Goal: Transaction & Acquisition: Purchase product/service

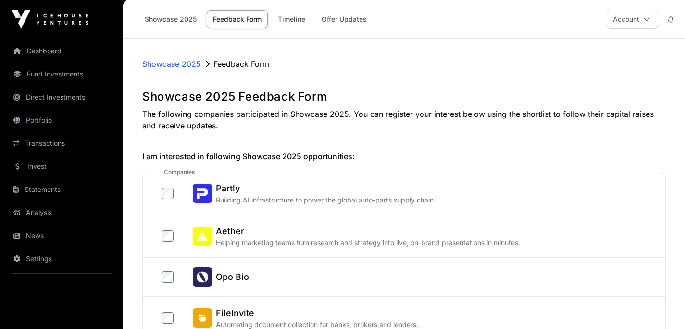
scroll to position [519, 0]
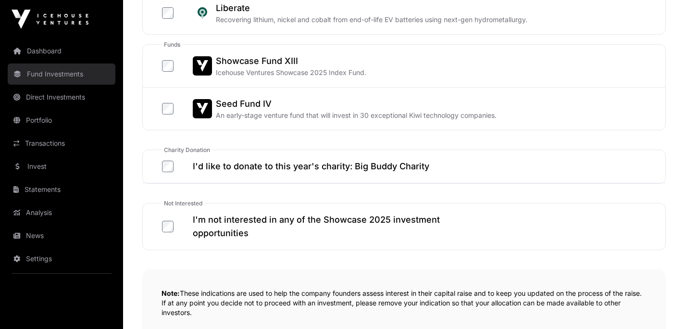
click at [67, 75] on link "Fund Investments" at bounding box center [62, 73] width 108 height 21
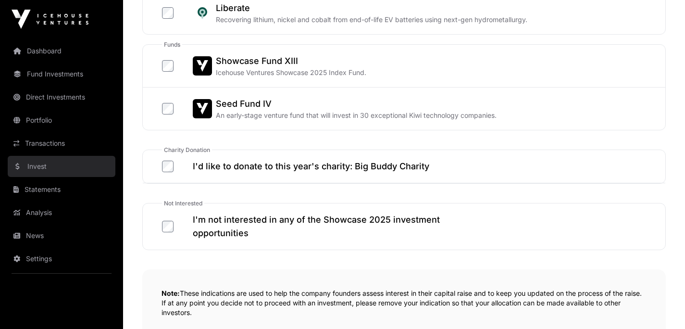
click at [59, 162] on link "Invest" at bounding box center [62, 166] width 108 height 21
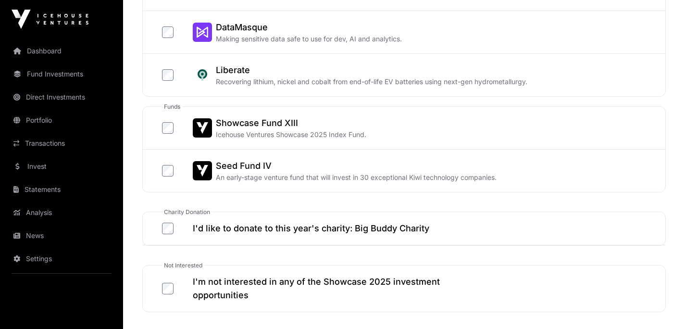
scroll to position [456, 0]
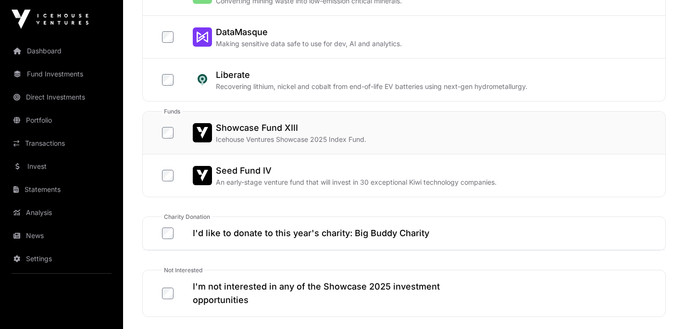
click at [251, 128] on h2 "Showcase Fund XIII" at bounding box center [291, 127] width 151 height 13
click at [63, 163] on link "Invest" at bounding box center [62, 166] width 108 height 21
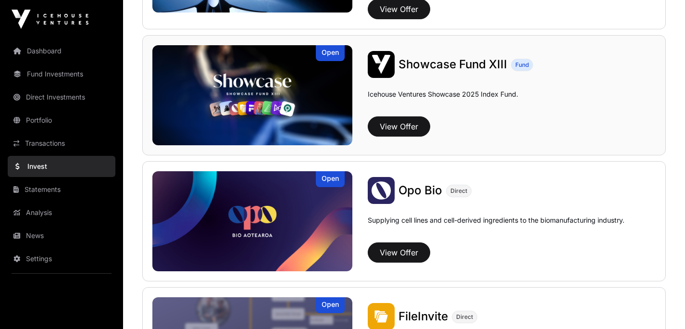
scroll to position [339, 0]
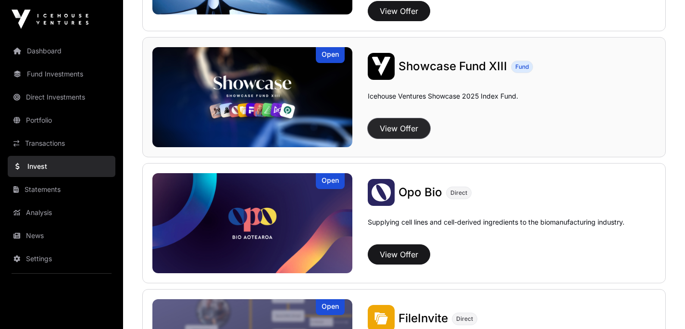
click at [403, 126] on button "View Offer" at bounding box center [399, 128] width 63 height 20
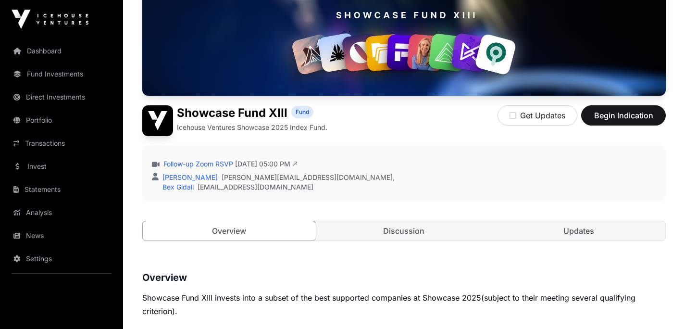
scroll to position [137, 0]
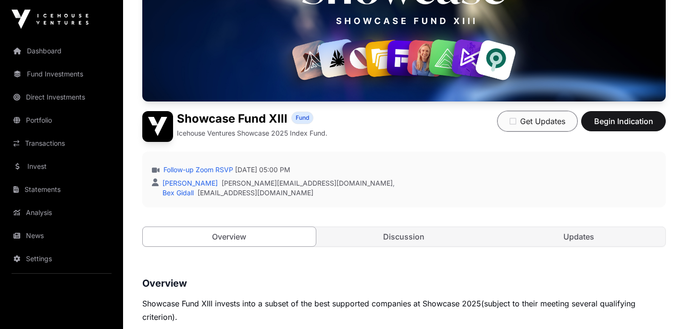
click at [515, 123] on icon "button" at bounding box center [513, 121] width 7 height 8
click at [215, 170] on link "Follow-up Zoom RSVP" at bounding box center [198, 170] width 72 height 10
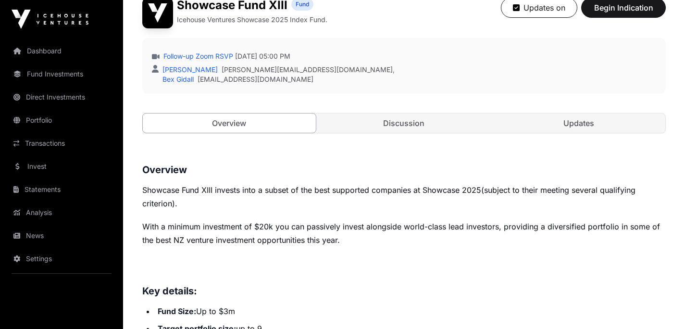
scroll to position [273, 0]
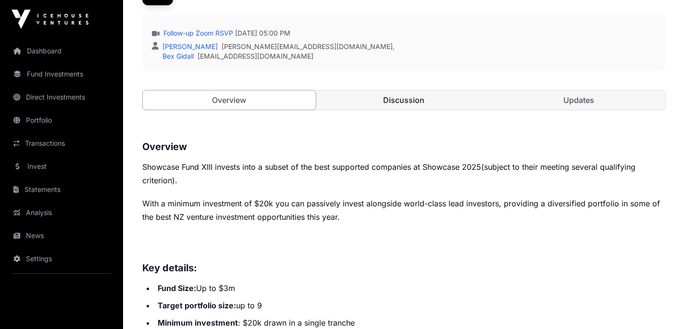
click at [419, 99] on link "Discussion" at bounding box center [404, 99] width 173 height 19
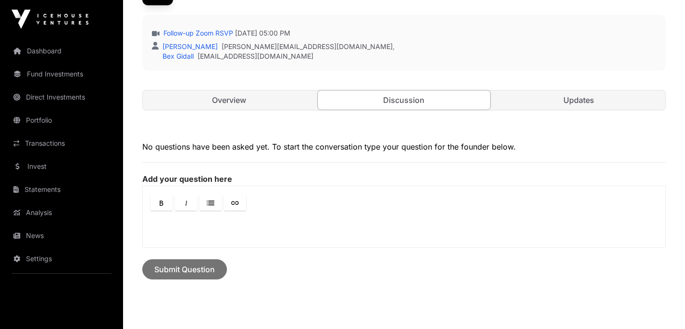
scroll to position [282, 0]
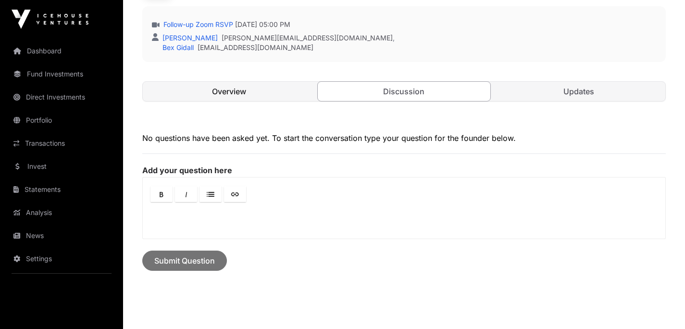
click at [252, 96] on link "Overview" at bounding box center [229, 91] width 173 height 19
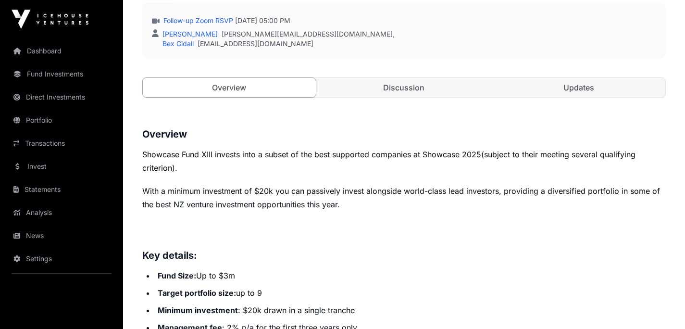
scroll to position [271, 0]
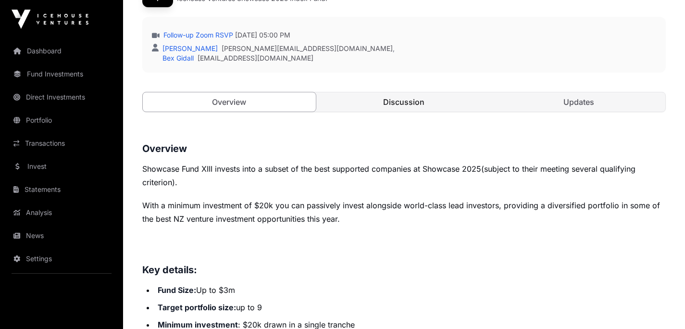
click at [402, 98] on link "Discussion" at bounding box center [404, 101] width 173 height 19
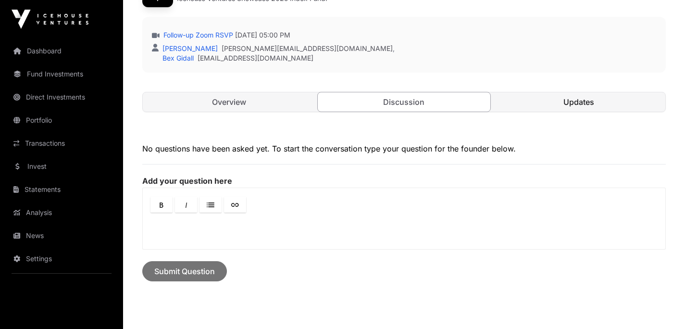
click at [590, 102] on link "Updates" at bounding box center [579, 101] width 173 height 19
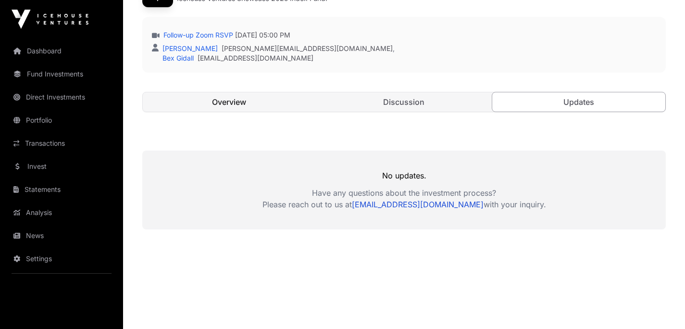
click at [225, 101] on link "Overview" at bounding box center [229, 101] width 173 height 19
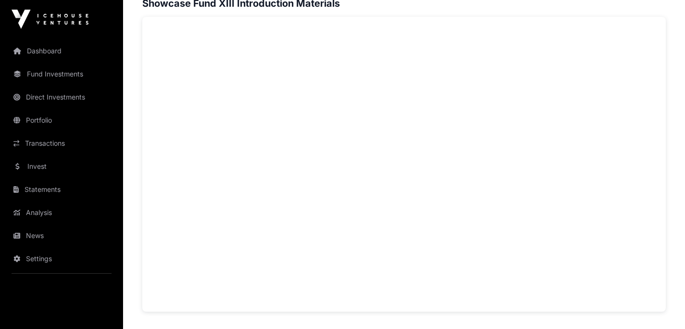
scroll to position [675, 0]
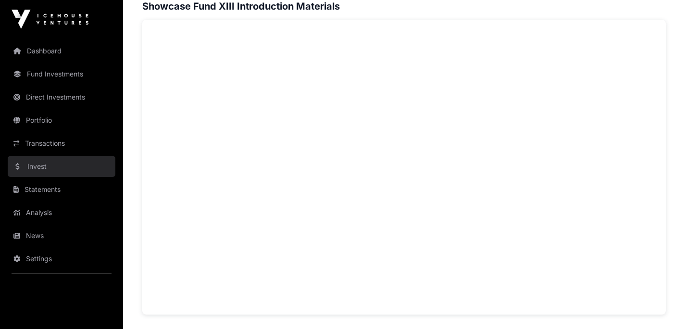
click at [58, 166] on link "Invest" at bounding box center [62, 166] width 108 height 21
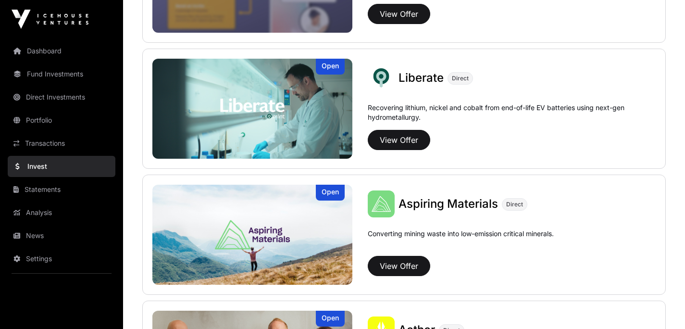
scroll to position [707, 0]
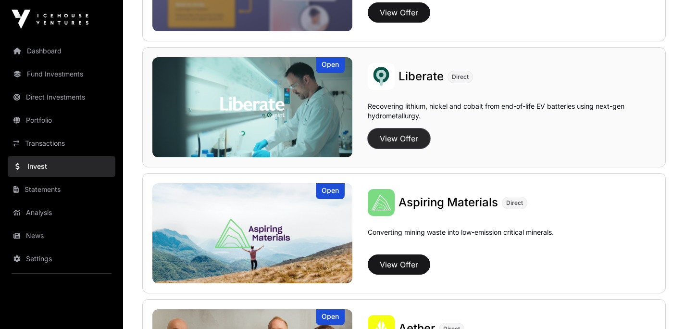
click at [395, 138] on button "View Offer" at bounding box center [399, 138] width 63 height 20
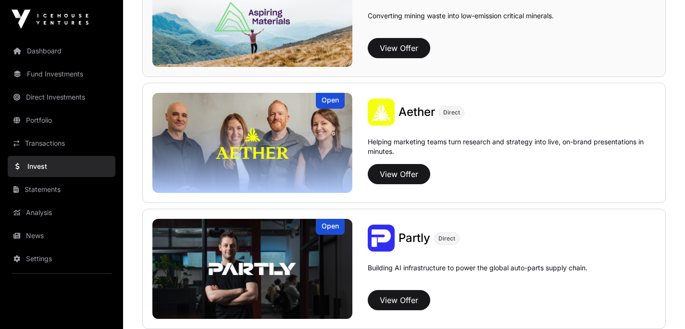
scroll to position [924, 0]
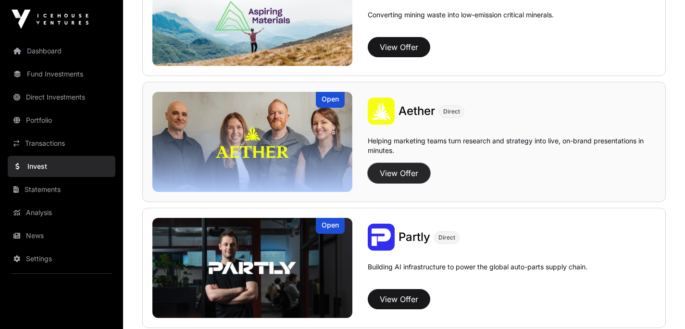
click at [405, 177] on button "View Offer" at bounding box center [399, 173] width 63 height 20
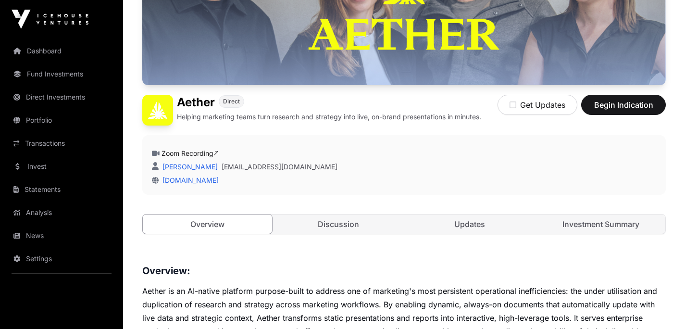
scroll to position [134, 0]
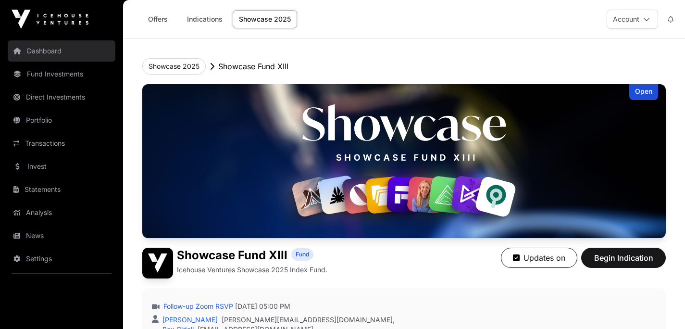
scroll to position [704, 0]
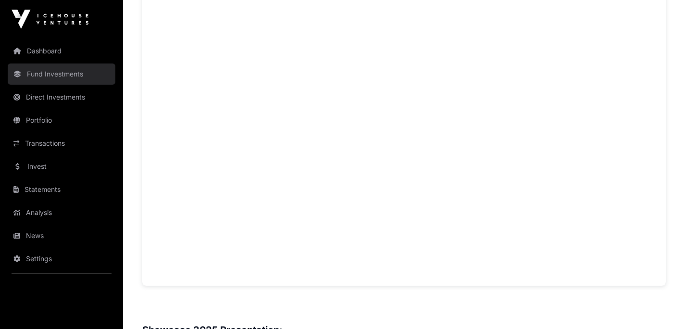
click at [62, 73] on link "Fund Investments" at bounding box center [62, 73] width 108 height 21
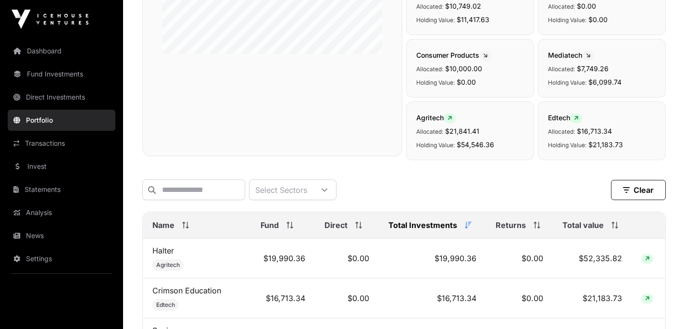
scroll to position [224, 0]
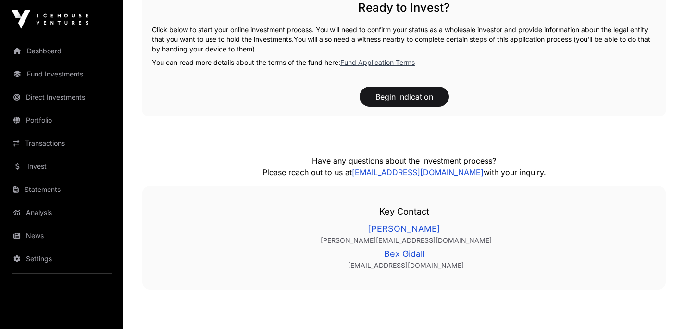
scroll to position [1389, 0]
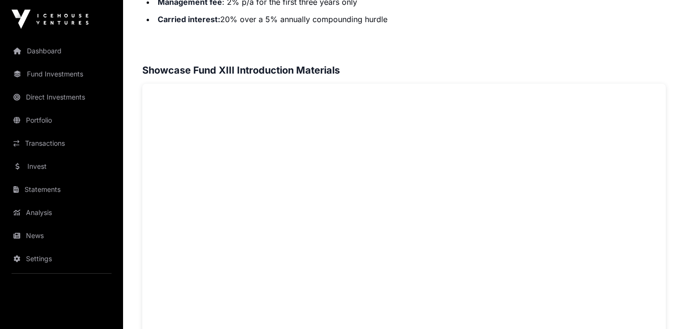
scroll to position [607, 0]
